Goal: Navigation & Orientation: Find specific page/section

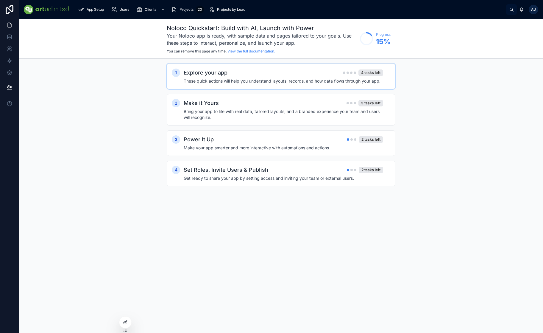
click at [216, 73] on h2 "Explore your app" at bounding box center [206, 73] width 44 height 8
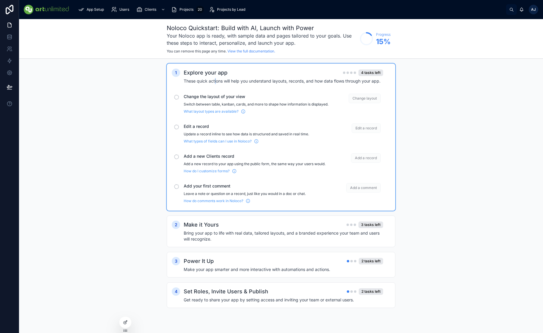
click at [216, 78] on h4 "These quick actions will help you understand layouts, records, and how data flo…" at bounding box center [284, 81] width 200 height 6
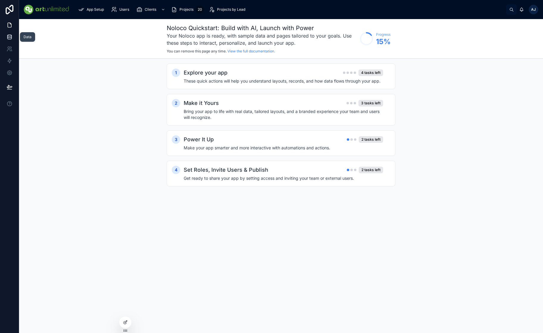
click at [12, 39] on icon at bounding box center [10, 37] width 6 height 6
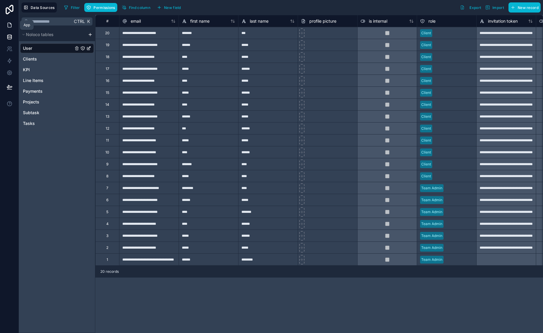
click at [10, 25] on icon at bounding box center [10, 25] width 6 height 6
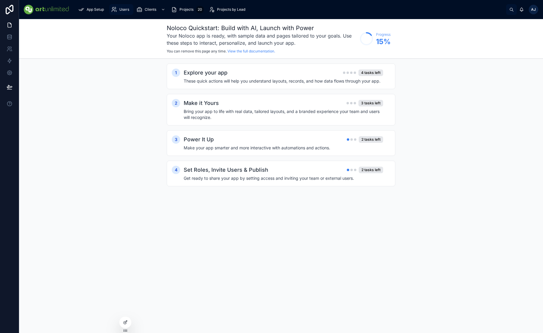
click at [125, 8] on span "Users" at bounding box center [124, 9] width 10 height 5
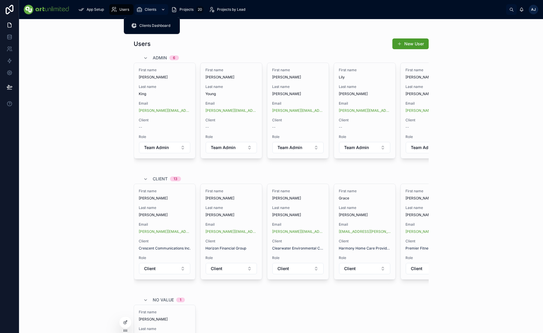
click at [148, 11] on span "Clients" at bounding box center [151, 9] width 12 height 5
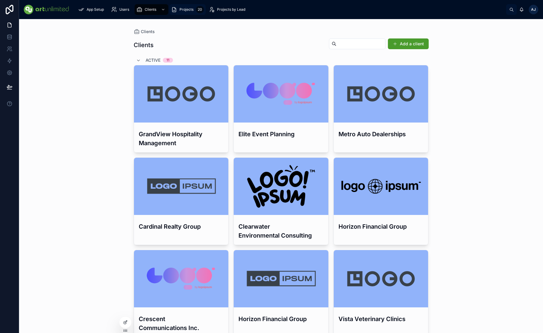
click at [184, 12] on div "Projects 20" at bounding box center [187, 10] width 33 height 10
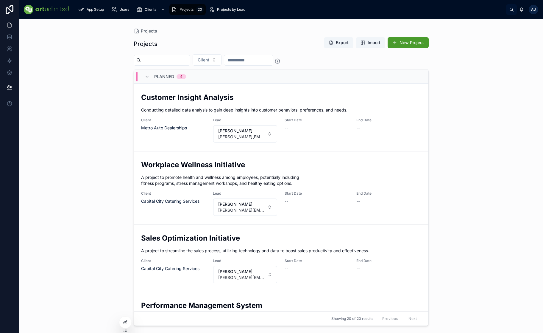
drag, startPoint x: 108, startPoint y: 284, endPoint x: 93, endPoint y: 261, distance: 27.8
click at [111, 282] on div "Projects Projects Export Import New Project Client Planned 4 Customer Insight A…" at bounding box center [281, 176] width 524 height 314
click at [151, 26] on span "Clients Dashboard" at bounding box center [154, 25] width 31 height 5
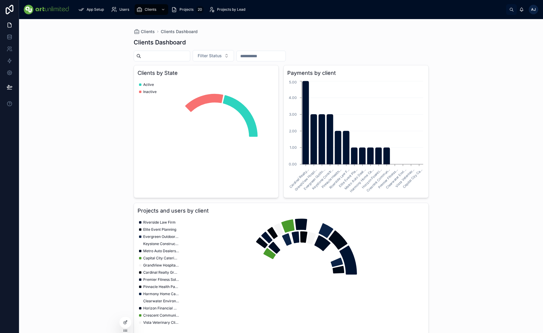
click at [89, 58] on div "Clients Clients Dashboard Clients Dashboard Filter Status Clients by State Acti…" at bounding box center [281, 176] width 524 height 314
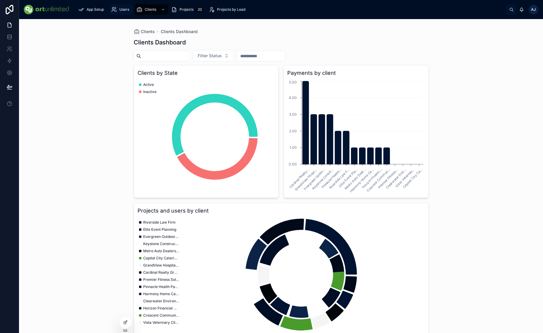
click at [126, 10] on span "Users" at bounding box center [124, 9] width 10 height 5
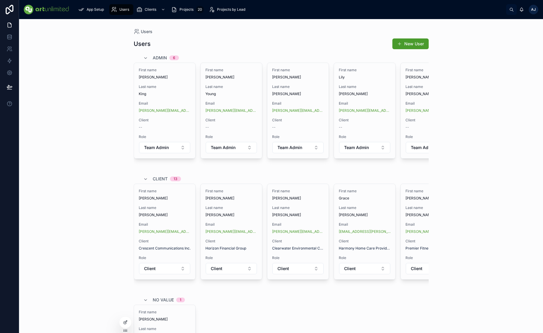
click at [535, 9] on span "AJ" at bounding box center [534, 9] width 5 height 5
drag, startPoint x: 92, startPoint y: 92, endPoint x: 113, endPoint y: 63, distance: 36.4
click at [91, 92] on div "Users Users New User Admin 6 First name Benjamin Last name King Email benjamin.…" at bounding box center [281, 176] width 524 height 314
click at [85, 278] on div "Users Users New User Admin 6 First name Benjamin Last name King Email benjamin.…" at bounding box center [281, 176] width 524 height 314
click at [147, 27] on span "Clients Dashboard" at bounding box center [154, 25] width 31 height 5
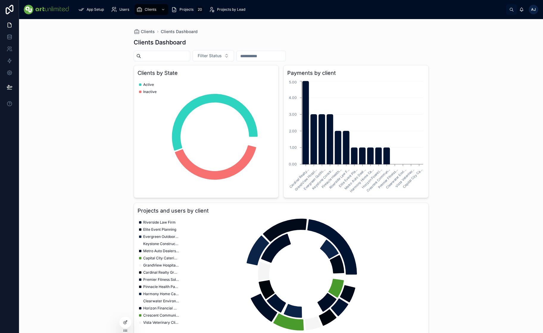
click at [535, 10] on span "AJ" at bounding box center [534, 9] width 5 height 5
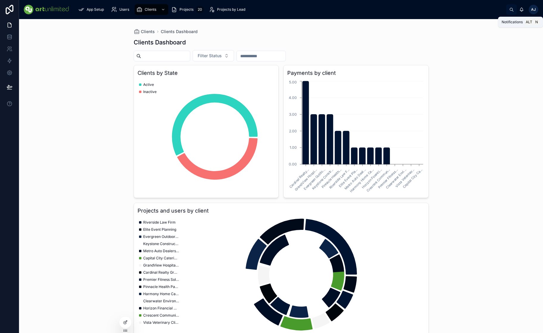
click at [522, 10] on icon at bounding box center [522, 9] width 5 height 5
click at [521, 11] on icon at bounding box center [522, 9] width 5 height 5
click at [511, 10] on icon at bounding box center [511, 9] width 3 height 3
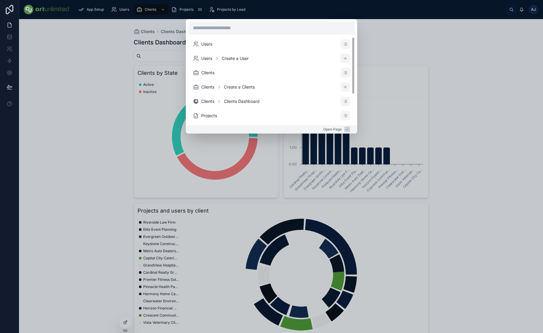
click at [427, 43] on div "Users Users Create a User Clients Clients Create a Clients Clients Clients Dash…" at bounding box center [271, 166] width 543 height 333
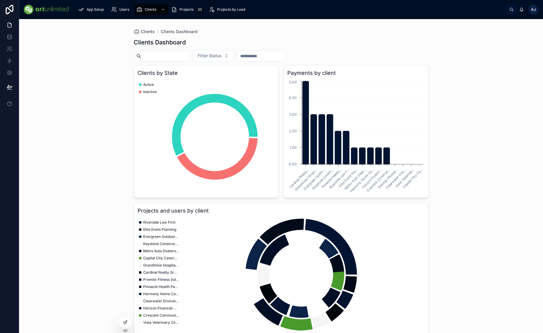
click at [536, 8] on span "AJ" at bounding box center [534, 9] width 5 height 5
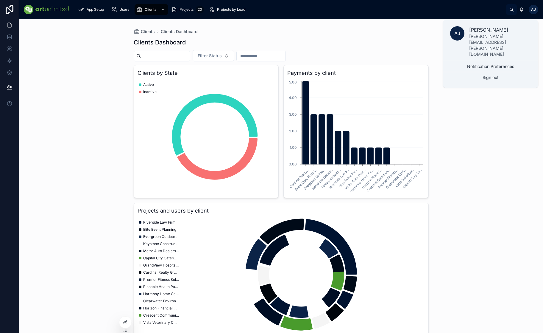
click at [494, 35] on p "[PERSON_NAME][EMAIL_ADDRESS][PERSON_NAME][DOMAIN_NAME]" at bounding box center [501, 45] width 62 height 24
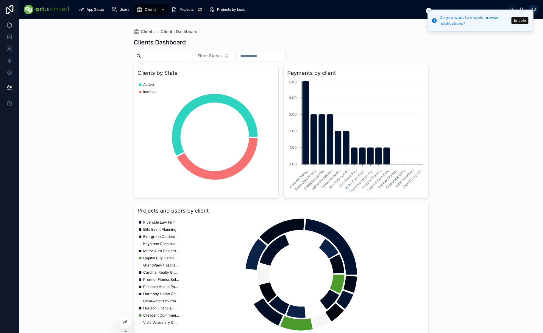
click at [112, 288] on div "Clients Clients Dashboard Clients Dashboard Filter Status Clients by State Acti…" at bounding box center [281, 176] width 524 height 314
click at [152, 9] on span "Clients" at bounding box center [151, 9] width 12 height 5
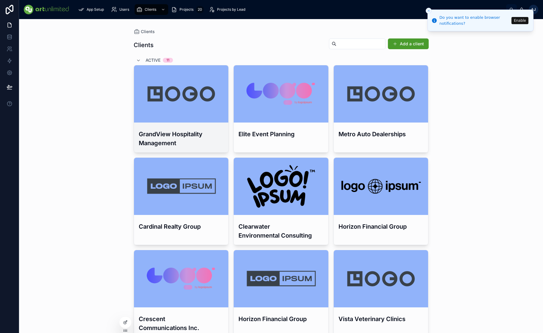
click at [164, 138] on h3 "GrandView Hospitality Management" at bounding box center [181, 139] width 85 height 18
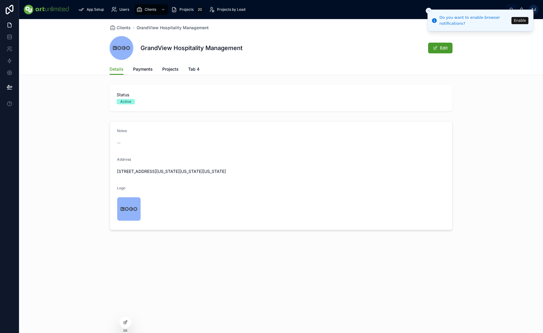
click at [198, 68] on span "Tab 4" at bounding box center [193, 69] width 11 height 6
click at [125, 27] on span "Clients" at bounding box center [124, 28] width 14 height 6
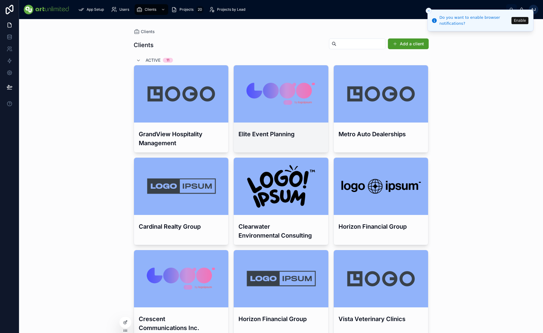
click at [289, 119] on div at bounding box center [281, 93] width 95 height 57
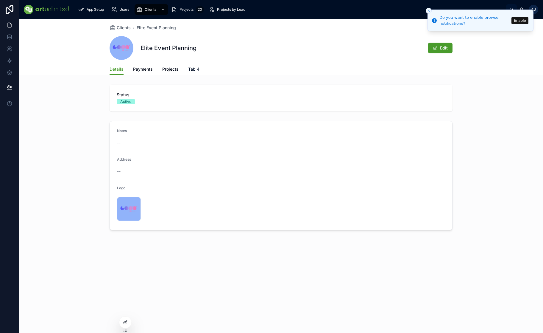
click at [195, 68] on span "Tab 4" at bounding box center [193, 69] width 11 height 6
click at [432, 20] on icon "Notifications alt+T" at bounding box center [435, 21] width 6 height 6
click at [430, 10] on icon "Close toast" at bounding box center [429, 11] width 4 height 4
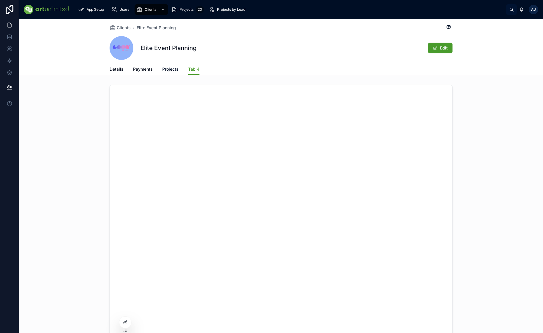
click at [165, 72] on link "Projects" at bounding box center [170, 70] width 16 height 12
click at [144, 69] on span "Payments" at bounding box center [143, 69] width 20 height 6
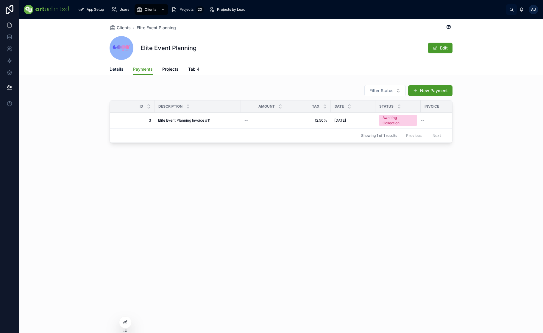
click at [111, 70] on span "Details" at bounding box center [117, 69] width 14 height 6
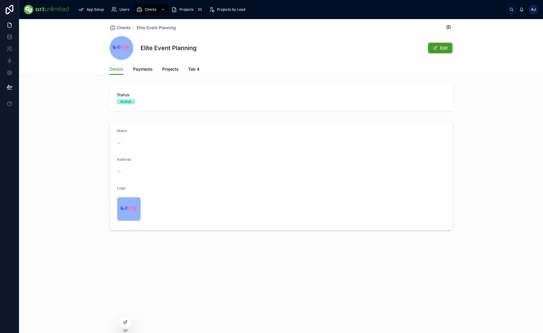
click at [138, 70] on span "Payments" at bounding box center [143, 69] width 20 height 6
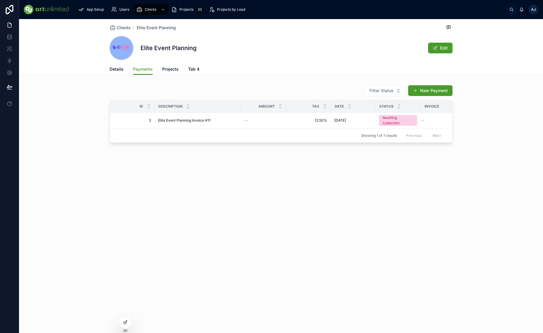
click at [166, 71] on span "Projects" at bounding box center [170, 69] width 16 height 6
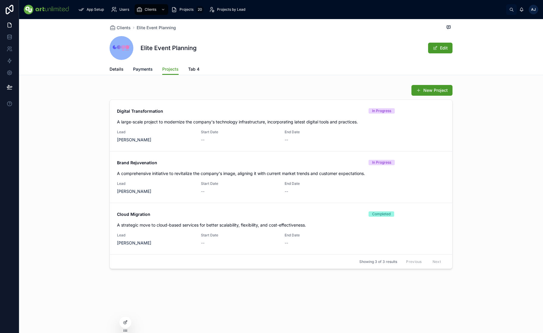
click at [144, 69] on span "Payments" at bounding box center [143, 69] width 20 height 6
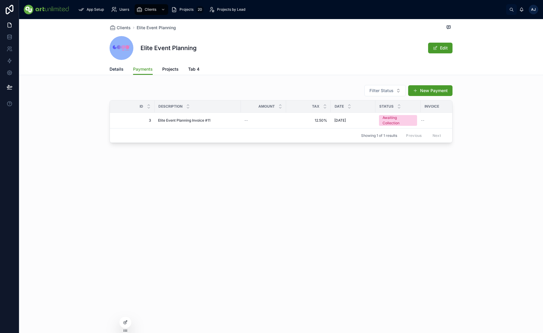
click at [112, 71] on span "Details" at bounding box center [117, 69] width 14 height 6
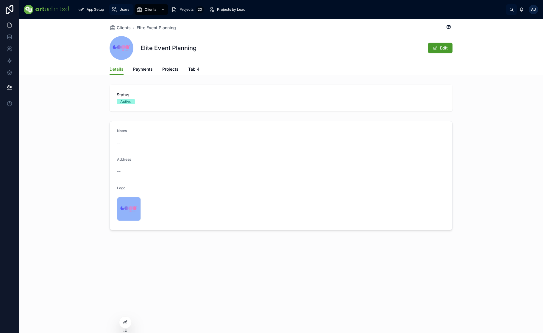
click at [126, 10] on span "Users" at bounding box center [124, 9] width 10 height 5
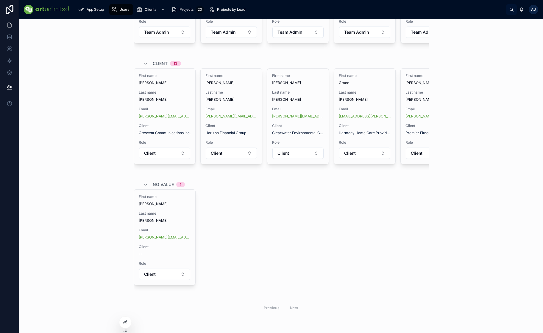
scroll to position [123, 0]
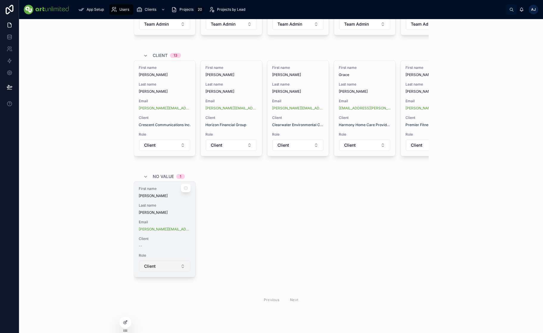
click at [180, 269] on button "Client" at bounding box center [164, 265] width 51 height 11
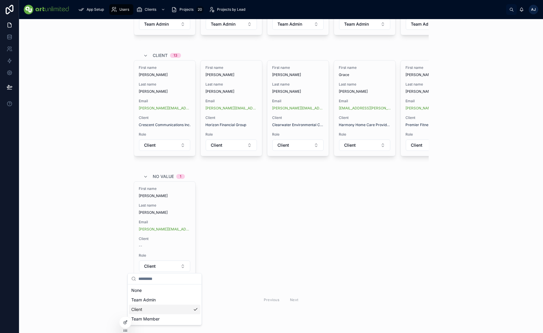
click at [163, 310] on div "Client" at bounding box center [165, 309] width 72 height 10
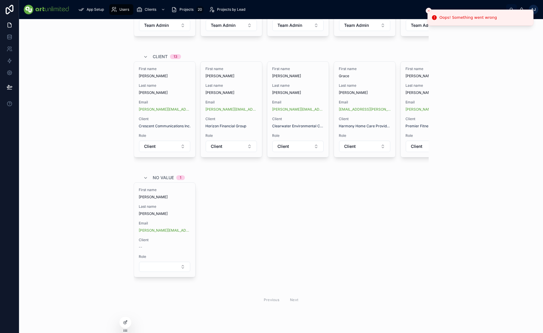
click at [213, 230] on div "First name [PERSON_NAME] Last name [PERSON_NAME] Email [PERSON_NAME][EMAIL_ADDR…" at bounding box center [281, 234] width 295 height 105
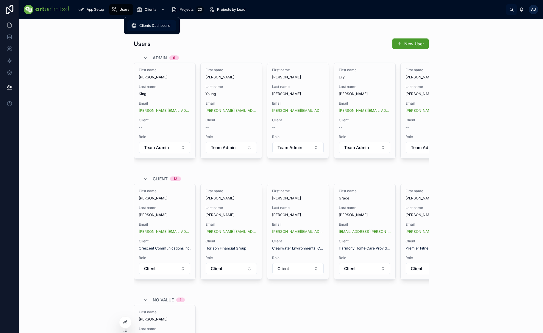
click at [150, 25] on span "Clients Dashboard" at bounding box center [154, 25] width 31 height 5
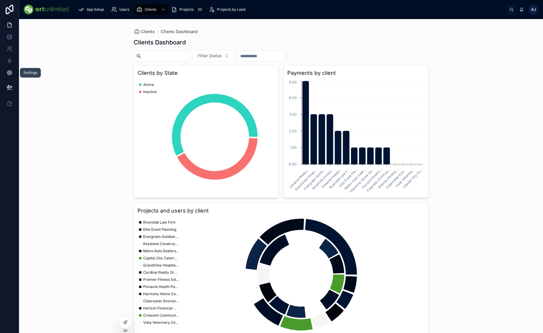
click at [11, 74] on icon at bounding box center [9, 73] width 4 height 4
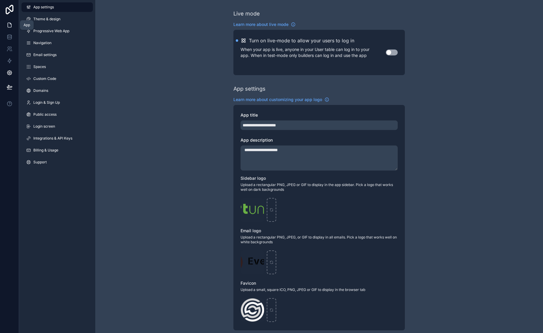
click at [8, 25] on icon at bounding box center [10, 25] width 4 height 4
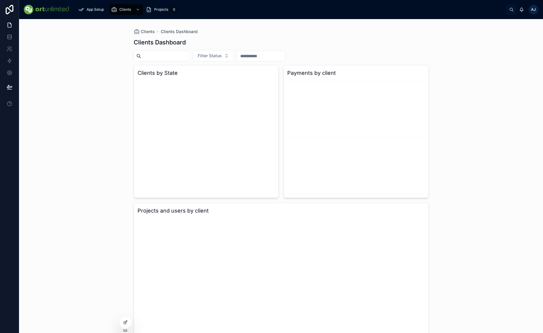
click at [58, 72] on div "Clients Clients Dashboard Clients Dashboard Filter Status Clients by State Paym…" at bounding box center [281, 176] width 524 height 314
click at [7, 49] on link at bounding box center [9, 49] width 19 height 12
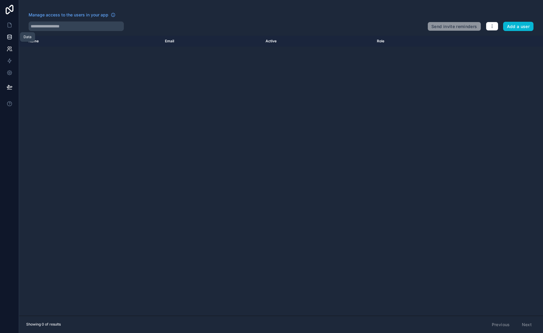
click at [8, 38] on icon at bounding box center [10, 37] width 6 height 6
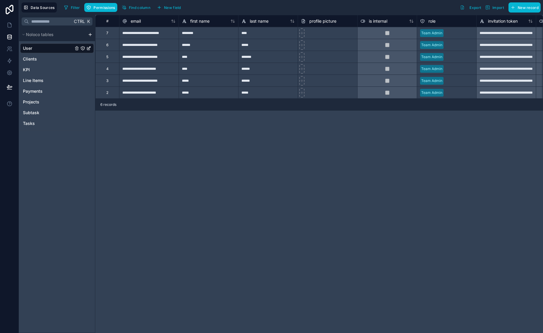
drag, startPoint x: 232, startPoint y: 266, endPoint x: 218, endPoint y: 240, distance: 30.1
click at [233, 267] on div "**********" at bounding box center [319, 174] width 448 height 318
